Goal: Task Accomplishment & Management: Use online tool/utility

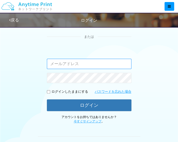
scroll to position [102, 0]
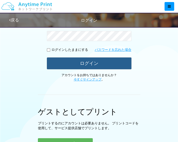
type input "[EMAIL_ADDRESS][DOMAIN_NAME]"
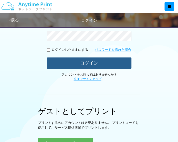
click at [98, 64] on button "ログイン" at bounding box center [89, 63] width 84 height 11
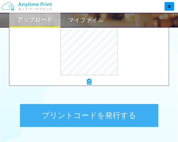
scroll to position [255, 0]
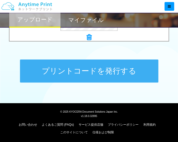
click at [105, 64] on button "プリントコードを発行する" at bounding box center [89, 71] width 138 height 23
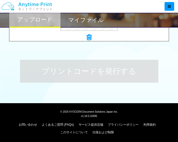
scroll to position [0, 0]
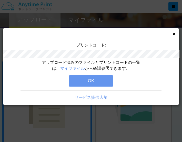
click at [92, 80] on button "OK" at bounding box center [91, 81] width 44 height 11
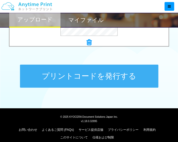
scroll to position [255, 0]
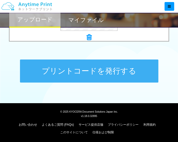
click at [105, 76] on button "プリントコードを発行する" at bounding box center [89, 71] width 138 height 23
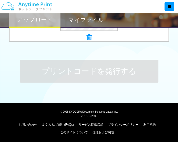
scroll to position [0, 0]
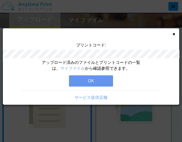
click at [90, 79] on button "OK" at bounding box center [91, 81] width 44 height 11
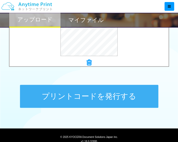
scroll to position [230, 0]
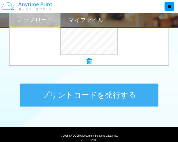
click at [94, 96] on button "プリントコードを発行する" at bounding box center [89, 95] width 138 height 23
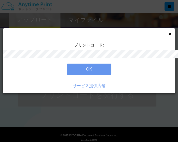
scroll to position [0, 0]
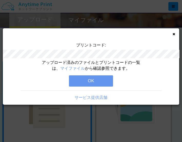
click at [97, 80] on button "OK" at bounding box center [91, 81] width 44 height 11
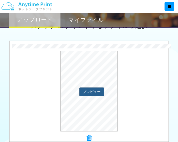
scroll to position [255, 0]
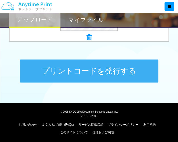
click at [95, 77] on button "プリントコードを発行する" at bounding box center [89, 71] width 138 height 23
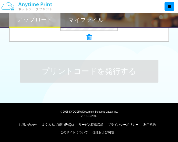
scroll to position [0, 0]
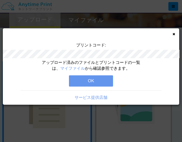
drag, startPoint x: 97, startPoint y: 80, endPoint x: 120, endPoint y: 11, distance: 73.0
click at [98, 80] on button "OK" at bounding box center [91, 81] width 44 height 11
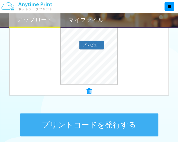
scroll to position [255, 0]
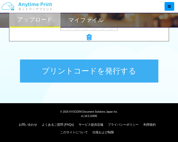
click at [114, 75] on button "プリントコードを発行する" at bounding box center [89, 71] width 138 height 23
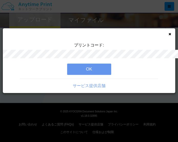
scroll to position [0, 0]
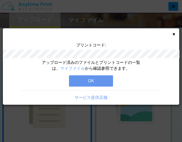
click at [101, 79] on button "OK" at bounding box center [91, 81] width 44 height 11
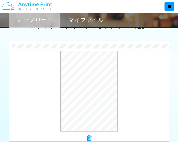
scroll to position [230, 0]
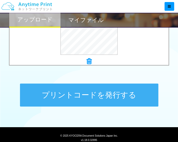
click at [91, 96] on button "プリントコードを発行する" at bounding box center [89, 95] width 138 height 23
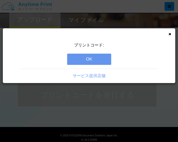
scroll to position [0, 0]
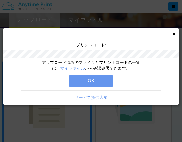
click at [94, 85] on button "OK" at bounding box center [91, 81] width 44 height 11
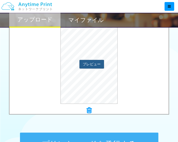
scroll to position [205, 0]
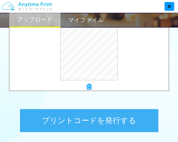
click at [95, 123] on button "プリントコードを発行する" at bounding box center [89, 120] width 138 height 23
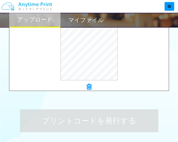
scroll to position [0, 0]
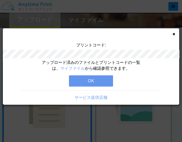
drag, startPoint x: 98, startPoint y: 83, endPoint x: 57, endPoint y: 62, distance: 46.1
click at [98, 83] on button "OK" at bounding box center [91, 81] width 44 height 11
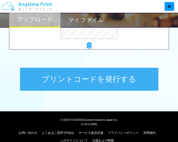
scroll to position [255, 0]
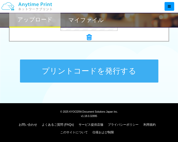
click at [95, 77] on button "プリントコードを発行する" at bounding box center [89, 71] width 138 height 23
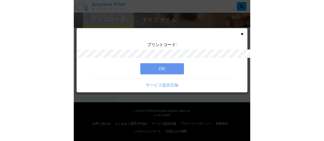
scroll to position [0, 0]
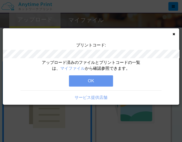
click at [101, 82] on button "OK" at bounding box center [91, 81] width 44 height 11
